Goal: Information Seeking & Learning: Find specific fact

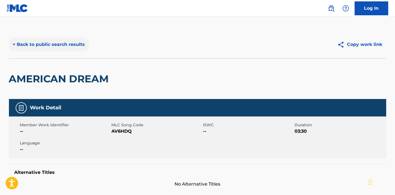
click at [43, 39] on button "< Back to public search results" at bounding box center [49, 45] width 80 height 14
click at [45, 49] on button "< Back to public search results" at bounding box center [49, 45] width 80 height 14
click at [72, 48] on button "< Back to public search results" at bounding box center [49, 45] width 80 height 14
click at [70, 46] on button "< Back to public search results" at bounding box center [49, 45] width 80 height 14
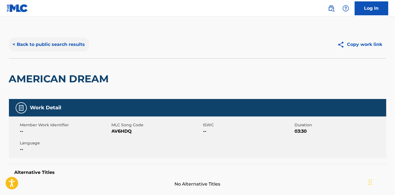
click at [70, 46] on button "< Back to public search results" at bounding box center [49, 45] width 80 height 14
click at [21, 12] on img at bounding box center [17, 8] width 21 height 8
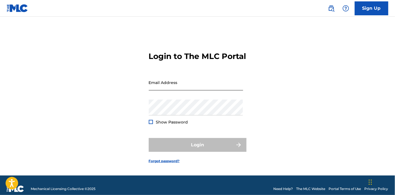
click at [163, 91] on input "Email Address" at bounding box center [196, 83] width 94 height 16
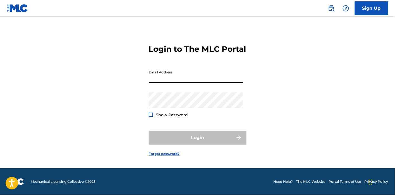
scroll to position [11, 0]
click at [180, 78] on input "Email Address" at bounding box center [196, 75] width 94 height 16
type input "bailey.oda@sonymusic.com"
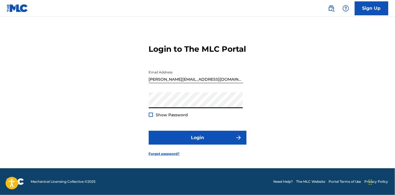
click at [149, 131] on button "Login" at bounding box center [198, 138] width 98 height 14
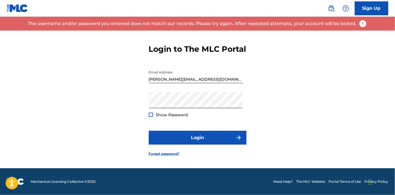
click at [27, 8] on img at bounding box center [17, 8] width 21 height 8
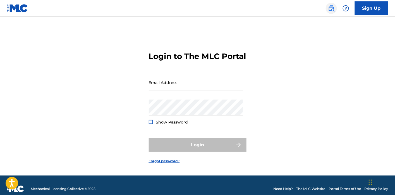
click at [332, 11] on img at bounding box center [331, 8] width 7 height 7
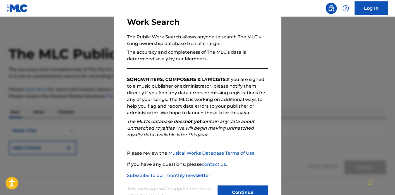
scroll to position [59, 0]
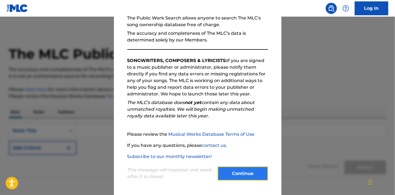
click at [241, 172] on button "Continue" at bounding box center [243, 174] width 50 height 14
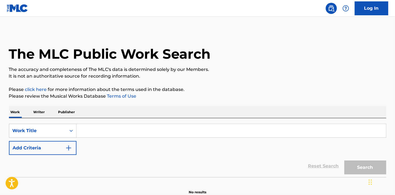
click at [111, 133] on input "Search Form" at bounding box center [230, 130] width 309 height 13
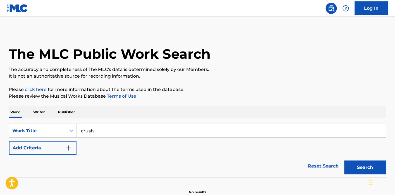
type input "crush"
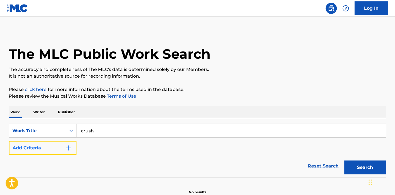
click at [63, 149] on button "Add Criteria" at bounding box center [42, 148] width 67 height 14
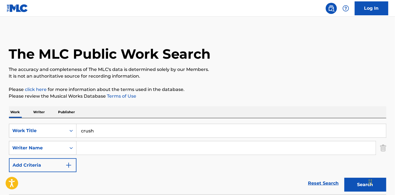
click at [105, 148] on input "Search Form" at bounding box center [225, 148] width 299 height 13
type input "[PERSON_NAME]"
click at [344, 178] on button "Search" at bounding box center [365, 185] width 42 height 14
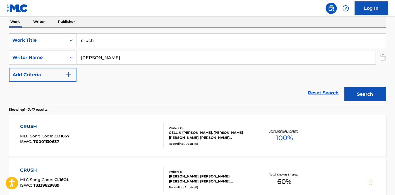
scroll to position [124, 0]
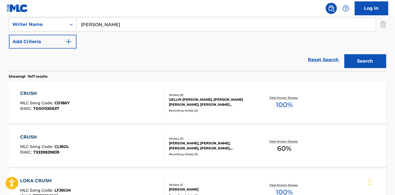
click at [91, 94] on div "CRUSH MLC Song Code : CD186Y ISWC : T0001130637" at bounding box center [91, 102] width 143 height 25
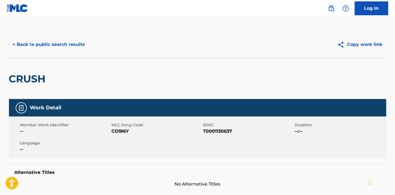
click at [44, 53] on div "< Back to public search results Copy work link" at bounding box center [197, 45] width 377 height 28
click at [48, 47] on button "< Back to public search results" at bounding box center [49, 45] width 80 height 14
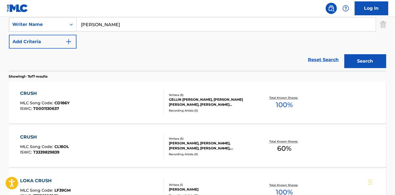
scroll to position [155, 0]
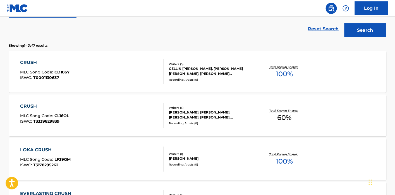
click at [209, 116] on div "[PERSON_NAME], [PERSON_NAME], [PERSON_NAME], [PERSON_NAME], [PERSON_NAME] [PERS…" at bounding box center [211, 115] width 84 height 10
